Goal: Register for event/course

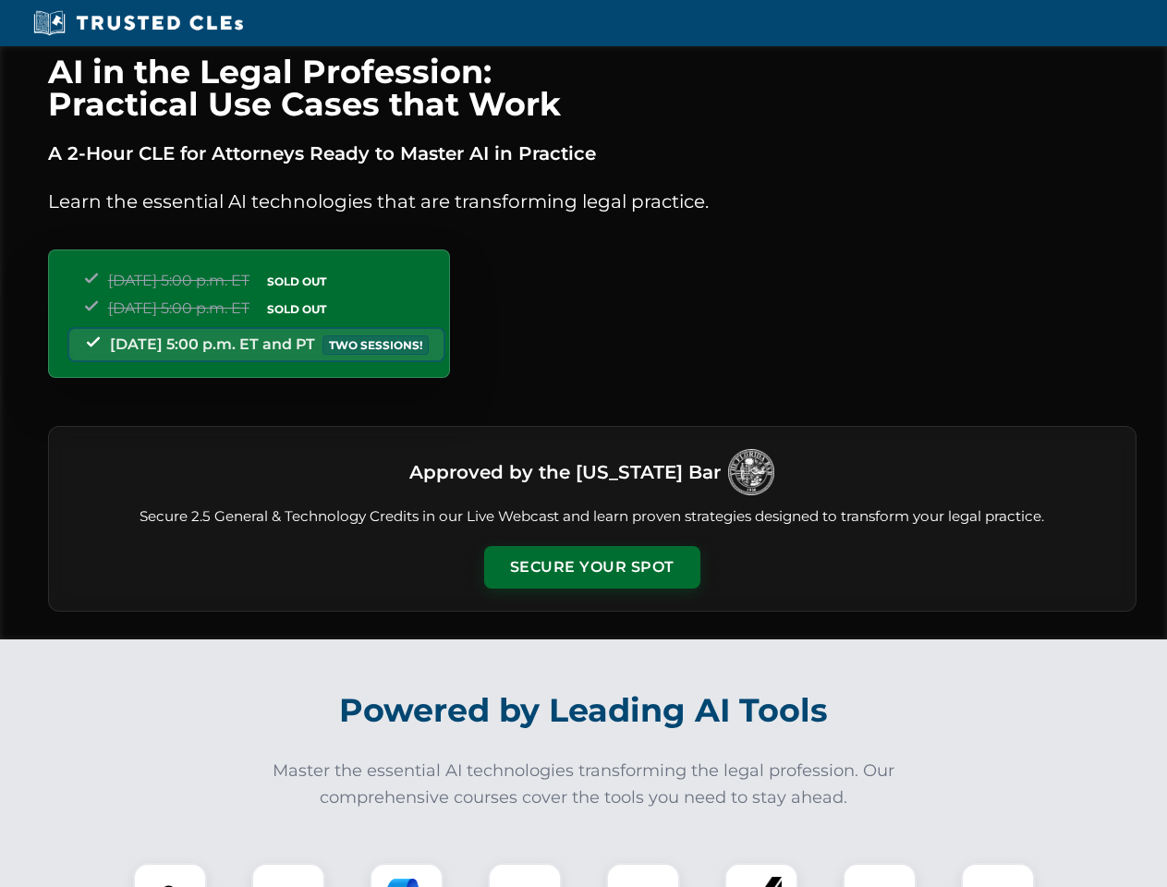
click at [591, 567] on button "Secure Your Spot" at bounding box center [592, 567] width 216 height 42
click at [170, 875] on img at bounding box center [170, 900] width 54 height 54
click at [288, 875] on div at bounding box center [288, 900] width 74 height 74
